Goal: Check status: Check status

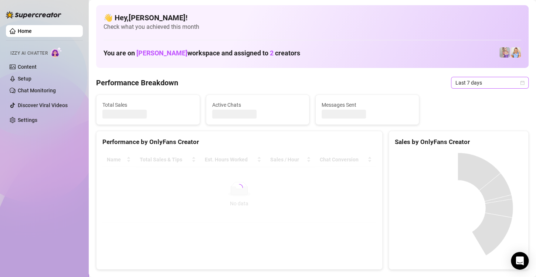
click at [486, 80] on span "Last 7 days" at bounding box center [489, 82] width 69 height 11
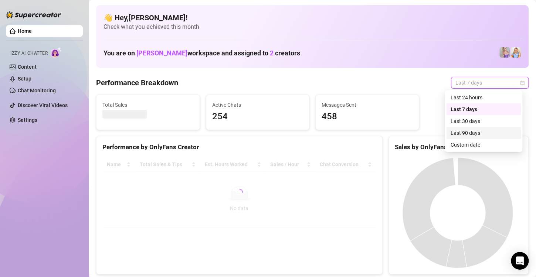
click at [482, 132] on div "Last 90 days" at bounding box center [483, 133] width 66 height 8
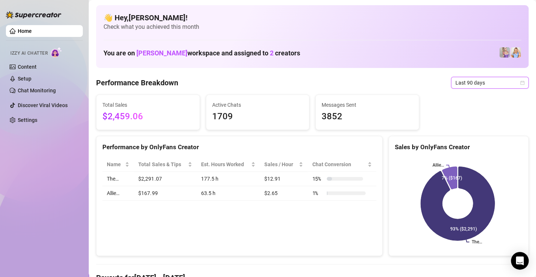
click at [471, 81] on span "Last 90 days" at bounding box center [489, 82] width 69 height 11
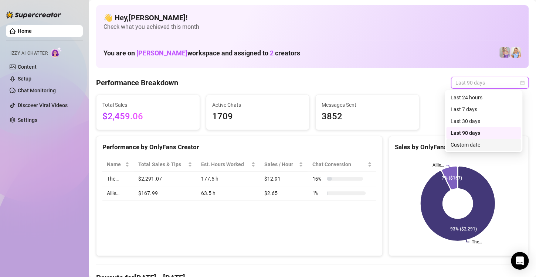
click at [475, 143] on div "Custom date" at bounding box center [483, 145] width 66 height 8
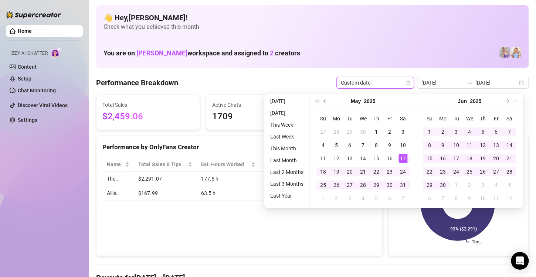
click at [324, 100] on span "Previous month (PageUp)" at bounding box center [325, 101] width 4 height 4
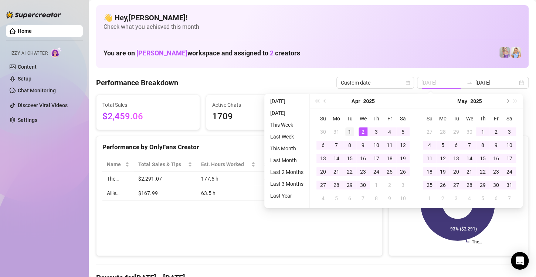
type input "[DATE]"
click at [349, 131] on div "1" at bounding box center [349, 131] width 9 height 9
click at [508, 102] on button "Next month (PageDown)" at bounding box center [507, 101] width 8 height 15
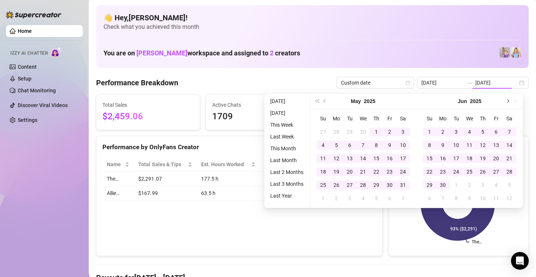
click at [506, 103] on button "Next month (PageDown)" at bounding box center [507, 101] width 8 height 15
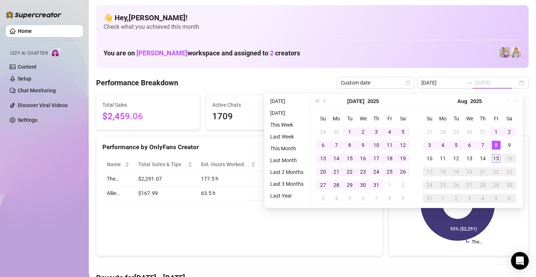
type input "[DATE]"
click at [494, 160] on div "15" at bounding box center [495, 158] width 9 height 9
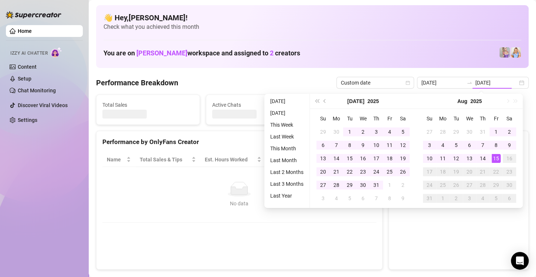
type input "[DATE]"
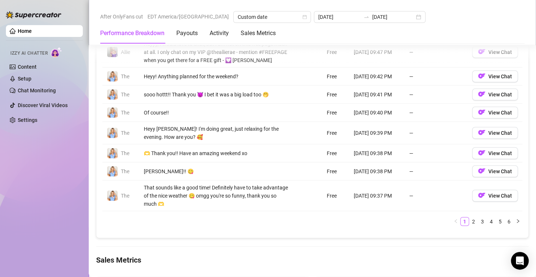
scroll to position [802, 0]
